Goal: Task Accomplishment & Management: Manage account settings

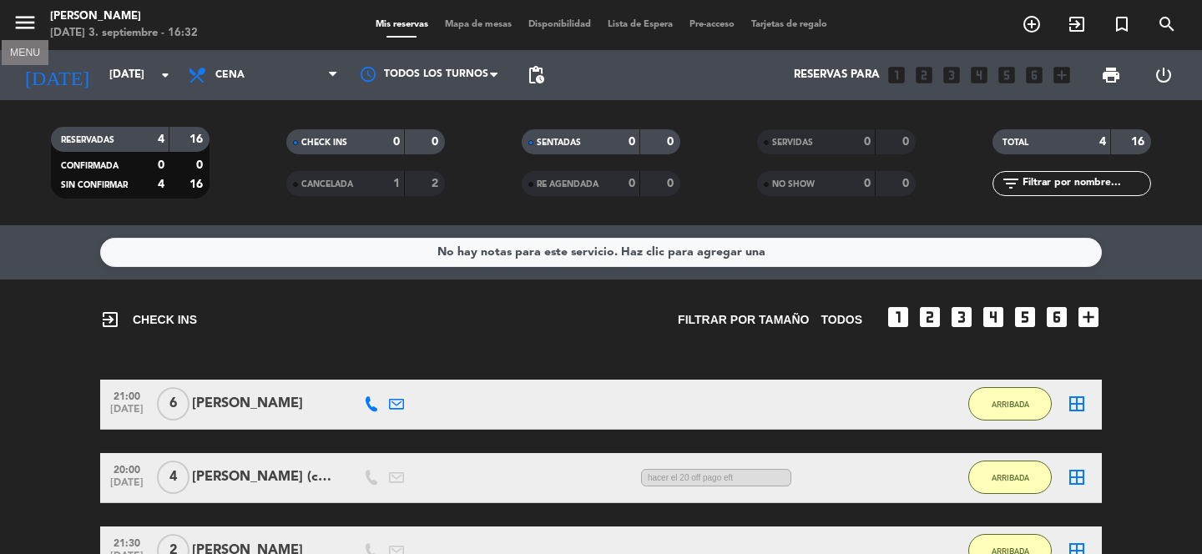
click at [21, 29] on icon "menu" at bounding box center [25, 22] width 25 height 25
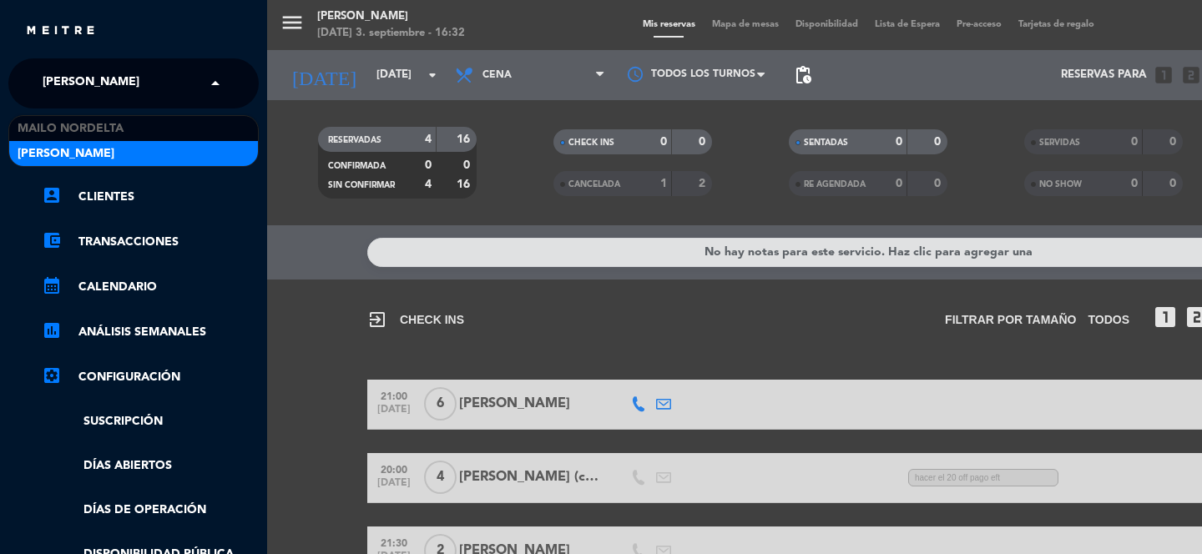
click at [109, 74] on span "[PERSON_NAME]" at bounding box center [91, 83] width 97 height 35
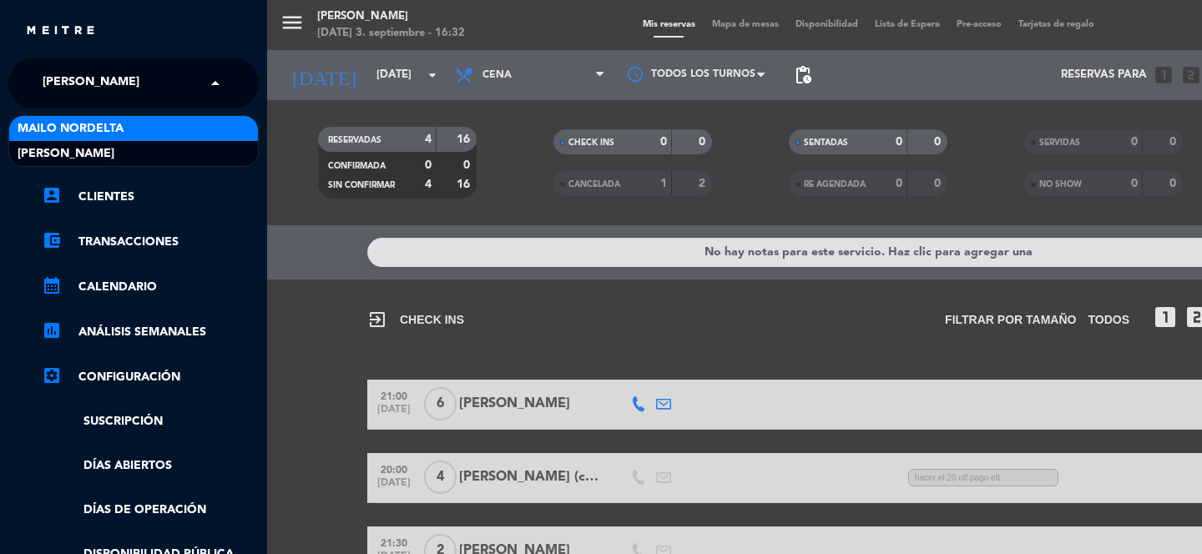
click at [185, 130] on div "Mailo Nordelta" at bounding box center [133, 128] width 249 height 25
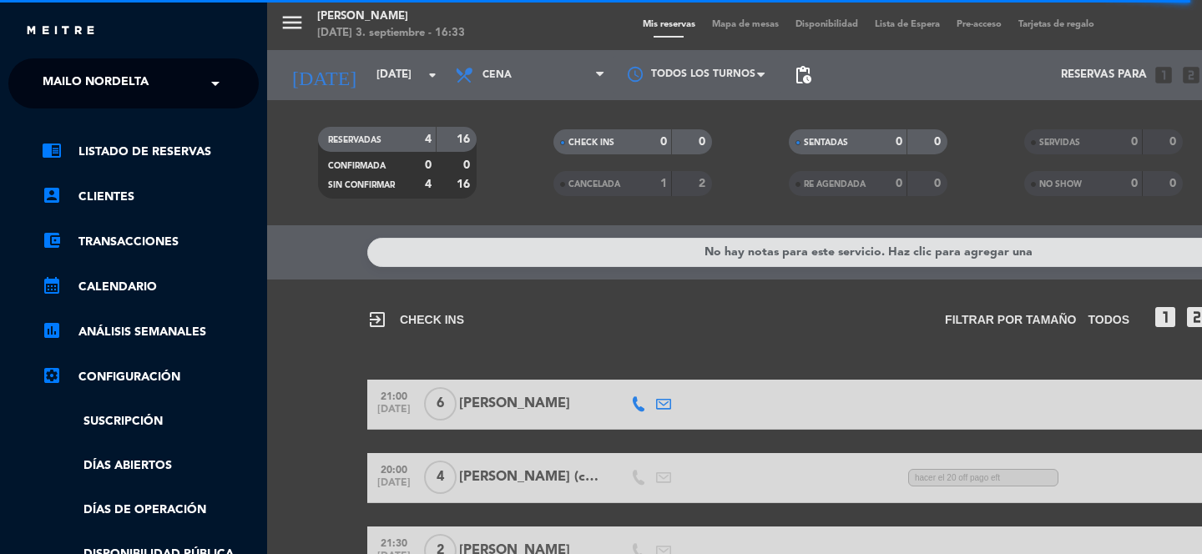
click at [508, 116] on div "menu [PERSON_NAME] [DATE] 3. septiembre - 16:33 Mis reservas Mapa de mesas Disp…" at bounding box center [868, 277] width 1202 height 554
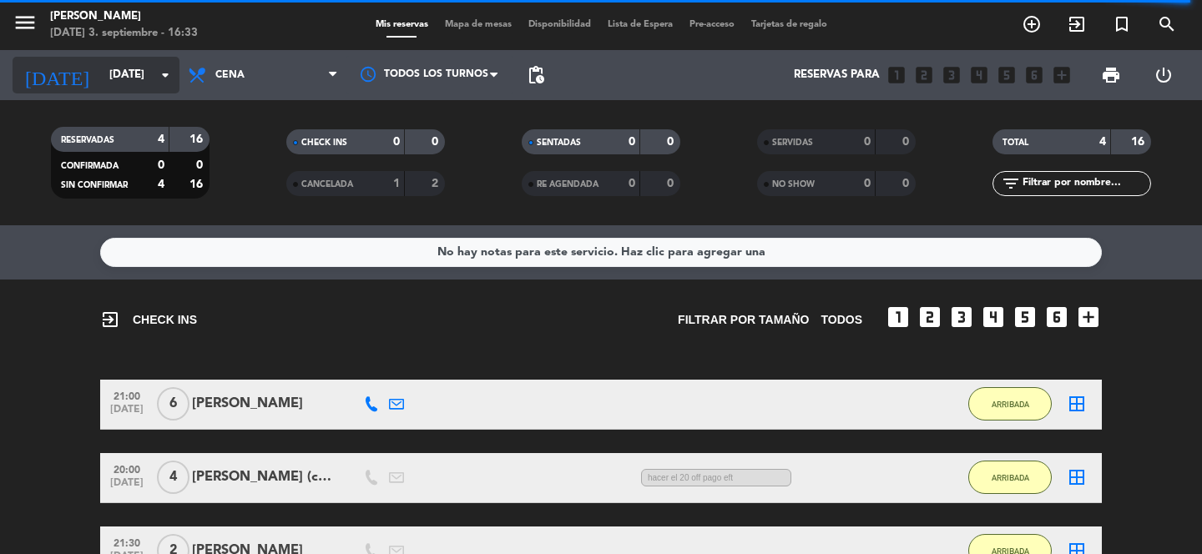
click at [129, 79] on input "[DATE]" at bounding box center [174, 75] width 147 height 30
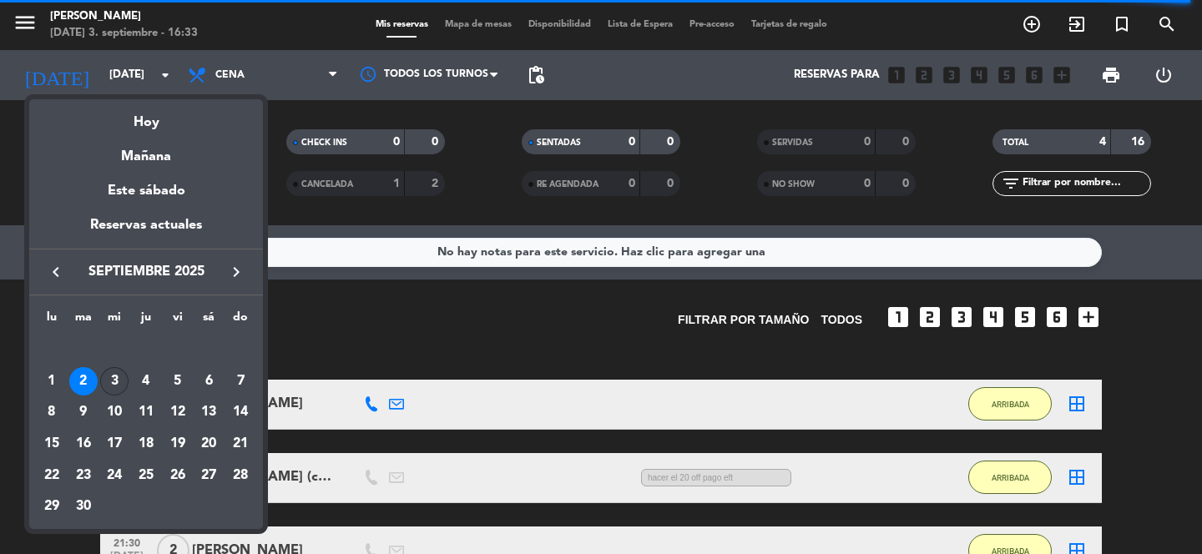
click at [118, 369] on div "3" at bounding box center [114, 381] width 28 height 28
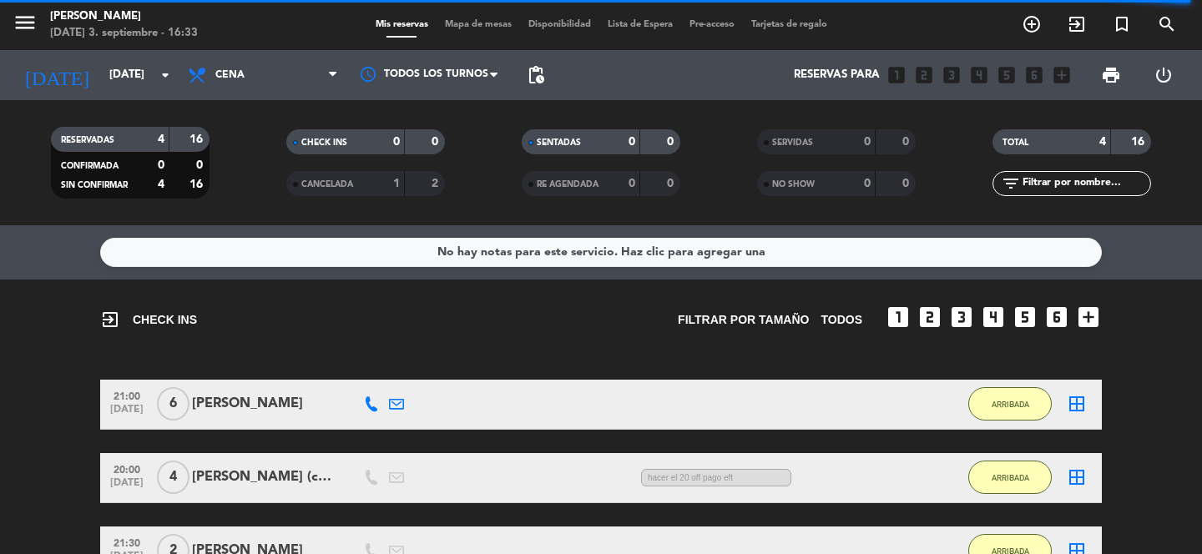
type input "[DATE]"
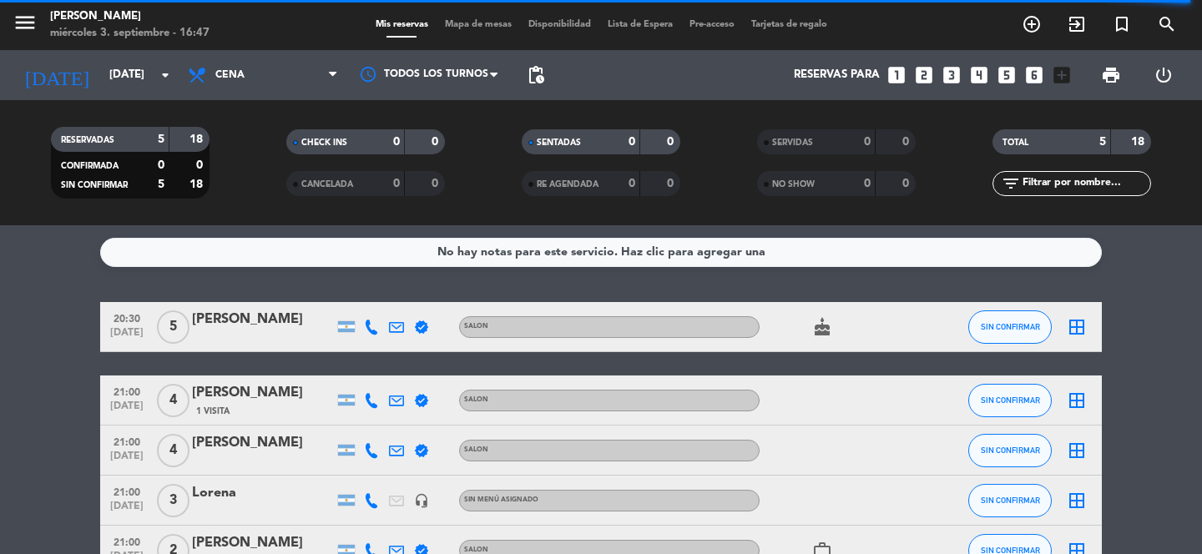
click at [424, 405] on icon "verified" at bounding box center [421, 400] width 15 height 15
click at [423, 449] on icon "verified" at bounding box center [421, 450] width 15 height 15
click at [421, 330] on icon "verified" at bounding box center [421, 327] width 15 height 15
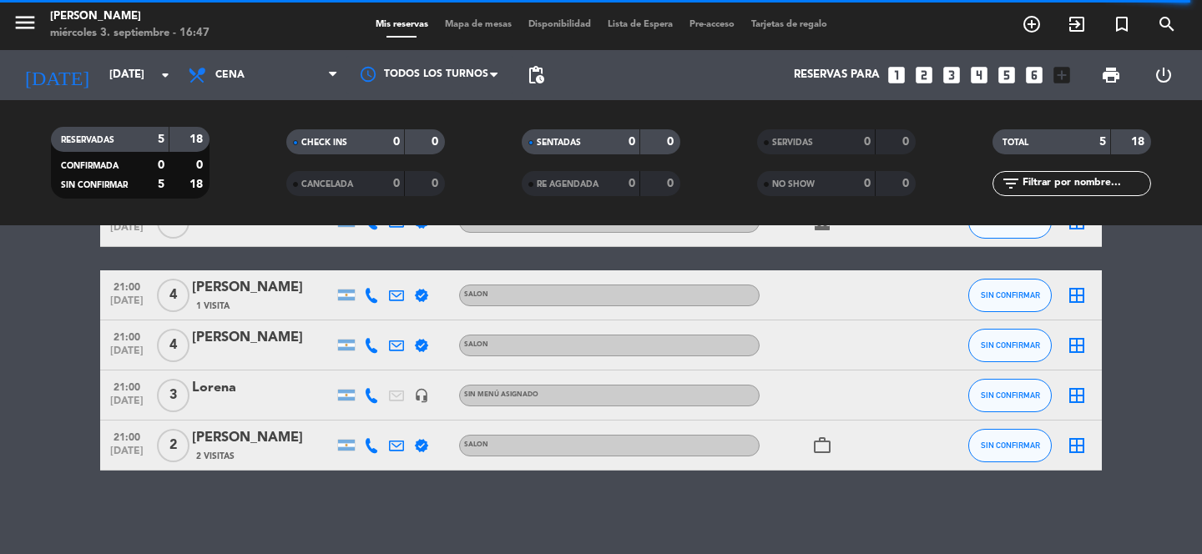
click at [421, 449] on icon "verified" at bounding box center [421, 445] width 15 height 15
click at [826, 448] on icon "work_outline" at bounding box center [823, 446] width 20 height 20
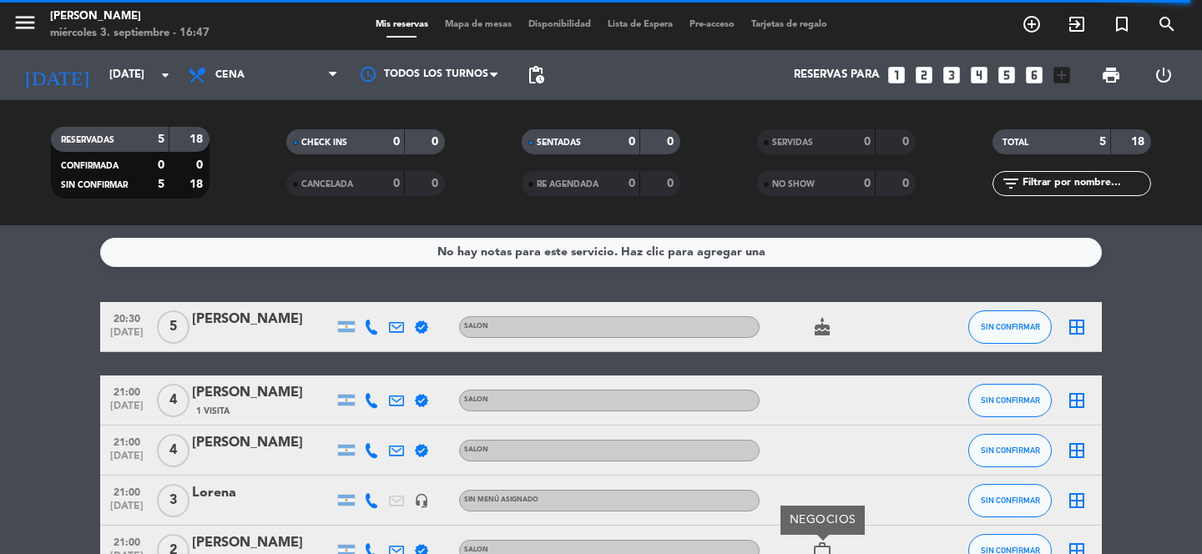
click at [49, 284] on div "No hay notas para este servicio. Haz clic para agregar una 20:30 [DATE] 5 [PERS…" at bounding box center [601, 389] width 1202 height 329
click at [223, 149] on filter-checkbox "RESERVADAS 5 18 CONFIRMADA 0 0 SIN CONFIRMAR 5 18" at bounding box center [130, 163] width 235 height 72
click at [474, 23] on span "Mapa de mesas" at bounding box center [479, 24] width 84 height 9
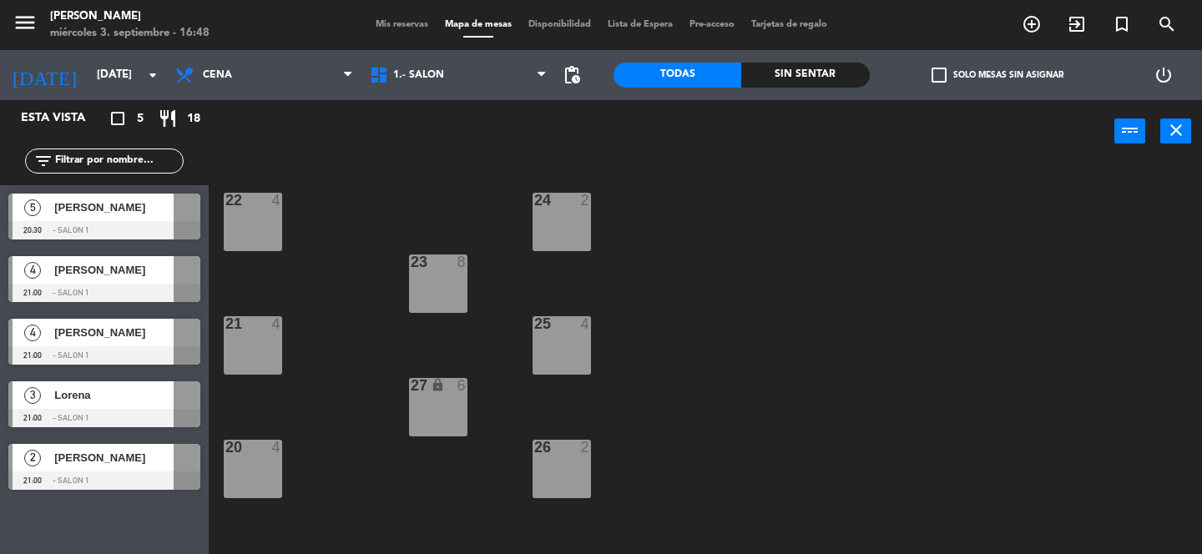
click at [392, 23] on span "Mis reservas" at bounding box center [401, 24] width 69 height 9
